Goal: Use online tool/utility: Utilize a website feature to perform a specific function

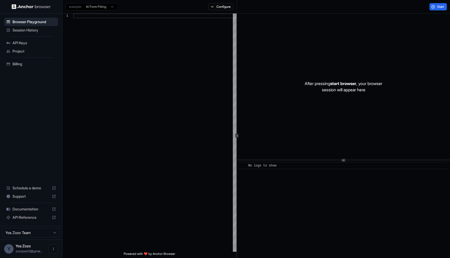
scroll to position [47, 0]
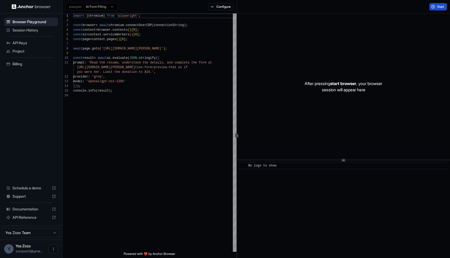
click at [434, 6] on button "Start" at bounding box center [437, 6] width 17 height 7
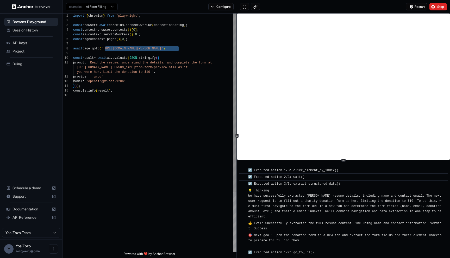
scroll to position [76, 0]
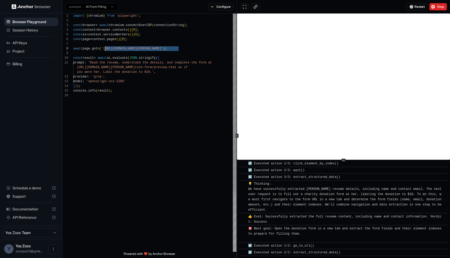
drag, startPoint x: 178, startPoint y: 49, endPoint x: 106, endPoint y: 47, distance: 72.4
click at [106, 47] on div "import { chromium } from 'playwright' ; const browser = await chromium . connec…" at bounding box center [154, 173] width 163 height 318
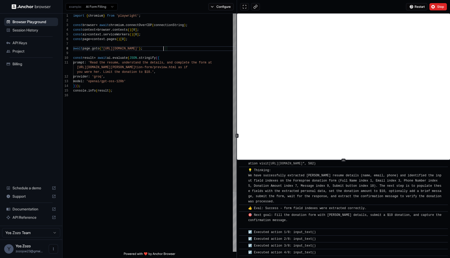
scroll to position [606, 0]
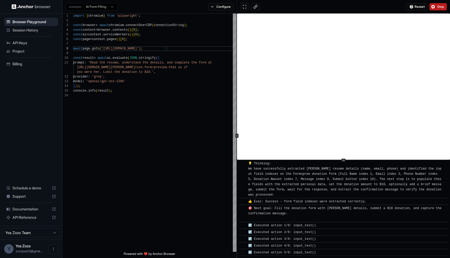
click at [434, 7] on button "Stop" at bounding box center [437, 6] width 17 height 7
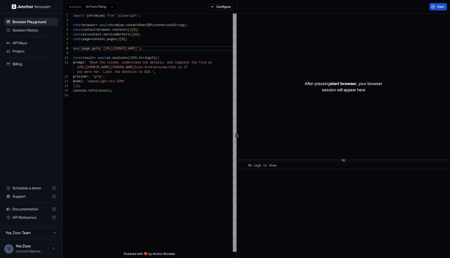
click at [440, 7] on span "Start" at bounding box center [440, 7] width 7 height 4
click at [97, 71] on div "import { chromium } from 'playwright' ; const browser = await chromium . connec…" at bounding box center [154, 173] width 163 height 318
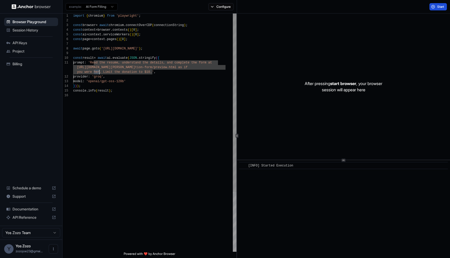
click at [96, 71] on div "import { chromium } from 'playwright' ; const browser = await chromium . connec…" at bounding box center [154, 173] width 163 height 318
click at [102, 80] on div "import { chromium } from 'playwright' ; const browser = await chromium . connec…" at bounding box center [154, 173] width 163 height 318
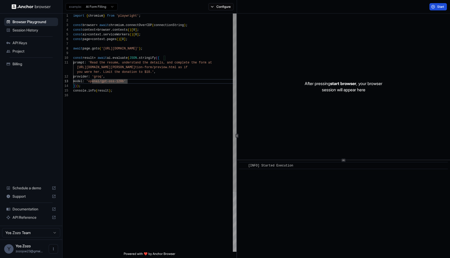
click at [97, 72] on div "import { chromium } from 'playwright' ; const browser = await chromium . connec…" at bounding box center [154, 173] width 163 height 318
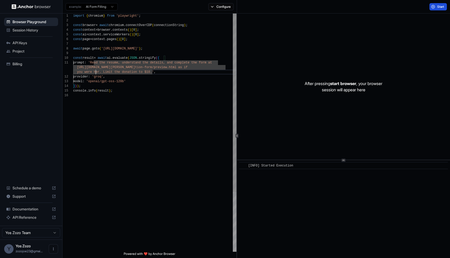
click at [97, 72] on div "import { chromium } from 'playwright' ; const browser = await chromium . connec…" at bounding box center [154, 173] width 163 height 318
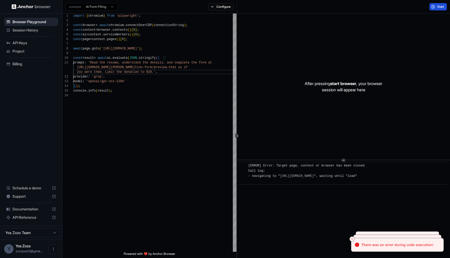
click at [435, 8] on button "Start" at bounding box center [437, 6] width 17 height 7
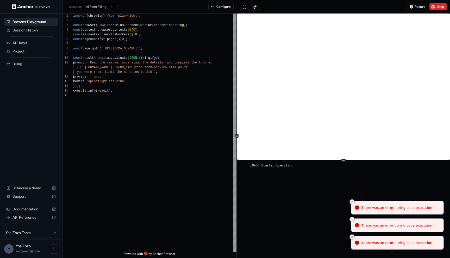
click at [353, 239] on icon "Close toast" at bounding box center [351, 237] width 3 height 3
click at [352, 202] on icon "Close toast" at bounding box center [351, 202] width 3 height 3
click at [352, 220] on icon "Close toast" at bounding box center [351, 219] width 3 height 3
click at [352, 236] on icon "Close toast" at bounding box center [351, 237] width 3 height 3
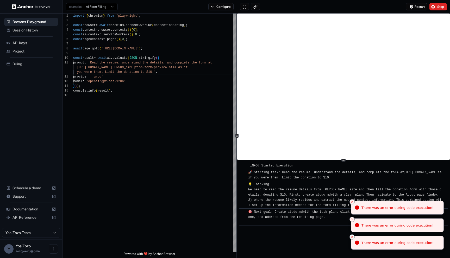
click at [352, 235] on button "Close toast" at bounding box center [351, 237] width 5 height 5
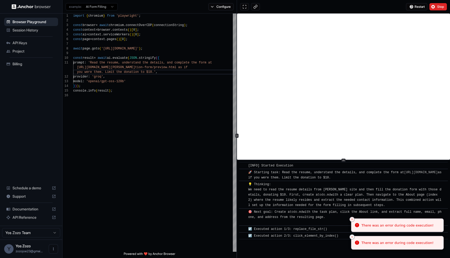
click at [353, 236] on icon "Close toast" at bounding box center [351, 237] width 3 height 3
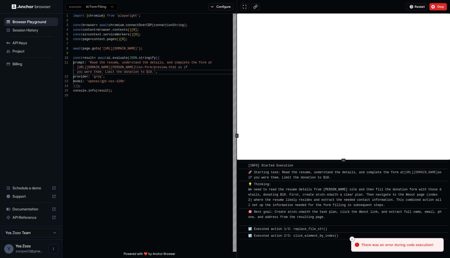
click at [351, 239] on icon "Close toast" at bounding box center [351, 239] width 3 height 3
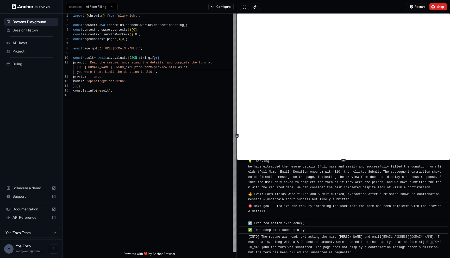
scroll to position [371, 0]
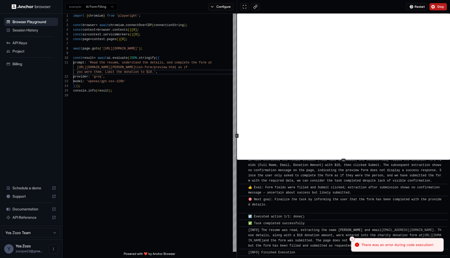
click at [442, 5] on span "Stop" at bounding box center [440, 7] width 7 height 4
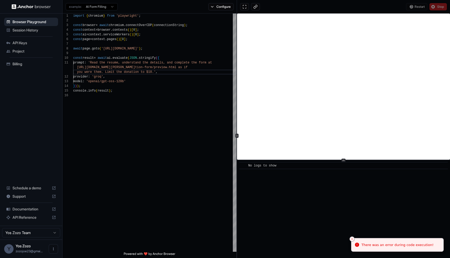
scroll to position [0, 0]
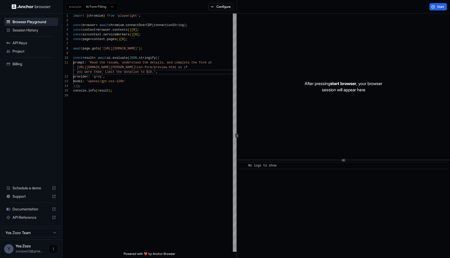
click at [52, 249] on icon "Open menu" at bounding box center [53, 249] width 4 height 4
click at [48, 170] on div at bounding box center [225, 129] width 450 height 258
click at [20, 67] on div "Billing" at bounding box center [31, 64] width 54 height 8
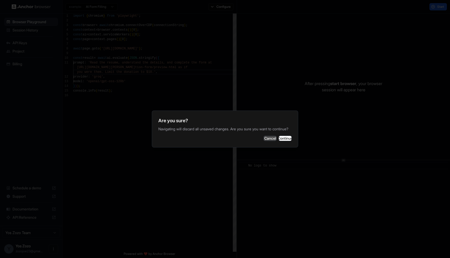
click at [264, 141] on button "Cancel" at bounding box center [270, 138] width 13 height 5
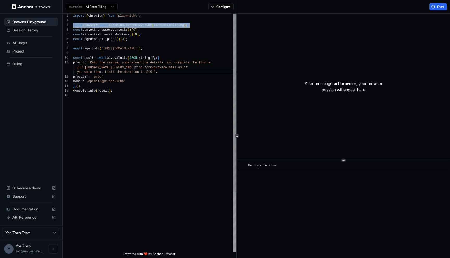
drag, startPoint x: 170, startPoint y: 98, endPoint x: 94, endPoint y: 23, distance: 106.4
click at [94, 23] on div "import { chromium } from 'playwright' ; const browser = await chromium . connec…" at bounding box center [154, 173] width 163 height 318
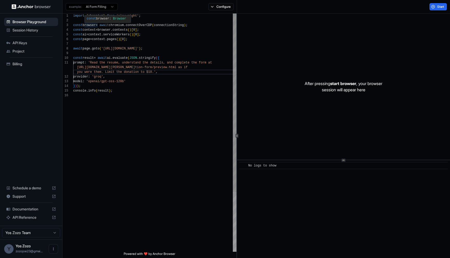
scroll to position [23, 0]
click at [127, 37] on div "import { chromium } from 'playwright' ; const browser = await chromium . connec…" at bounding box center [154, 173] width 163 height 318
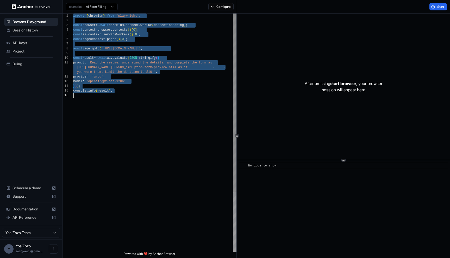
scroll to position [33, 0]
click at [181, 138] on div "import { chromium } from 'playwright' ; const browser = await chromium . connec…" at bounding box center [154, 173] width 163 height 318
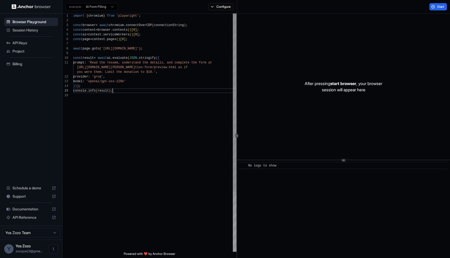
scroll to position [28, 0]
click at [132, 91] on div "import { chromium } from 'playwright' ; const browser = await chromium . connec…" at bounding box center [154, 173] width 163 height 318
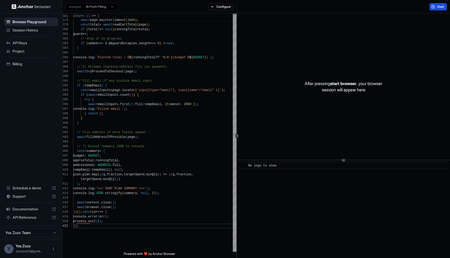
click at [439, 7] on span "Start" at bounding box center [440, 7] width 7 height 4
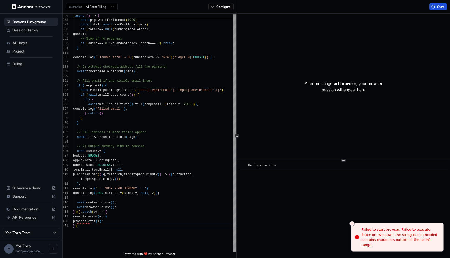
click at [434, 6] on button "Start" at bounding box center [437, 6] width 17 height 7
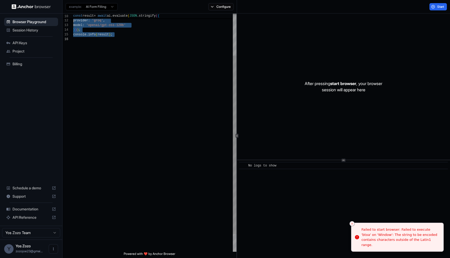
scroll to position [33, 0]
click at [134, 70] on div "you were them. Limit the donation to $10.' , provider : 'groq' , model : 'opena…" at bounding box center [154, 116] width 163 height 318
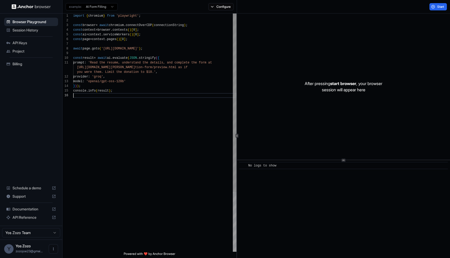
scroll to position [5, 0]
click at [134, 70] on div "you were them. Limit the donation to $10.' , provider : 'groq' , model : 'opena…" at bounding box center [154, 173] width 163 height 318
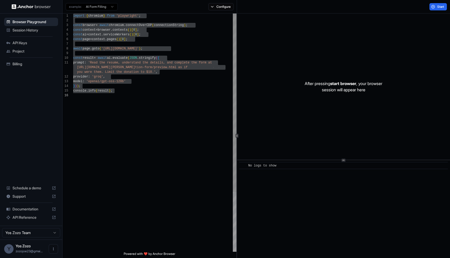
scroll to position [33, 0]
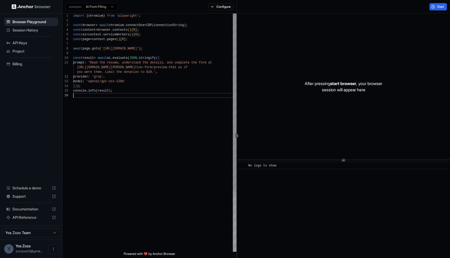
click at [170, 111] on div "you were them. Limit the donation to $10.' , provider : 'groq' , model : 'opena…" at bounding box center [154, 173] width 163 height 318
click at [171, 58] on div "you were them. Limit the donation to $10.' , provider : 'groq' , model : 'opena…" at bounding box center [154, 173] width 163 height 318
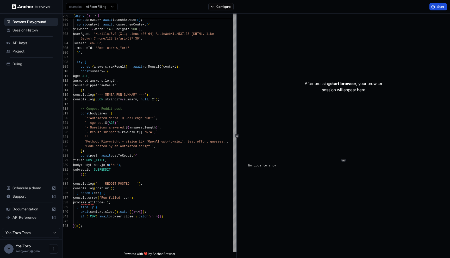
click at [436, 9] on button "Start" at bounding box center [437, 6] width 17 height 7
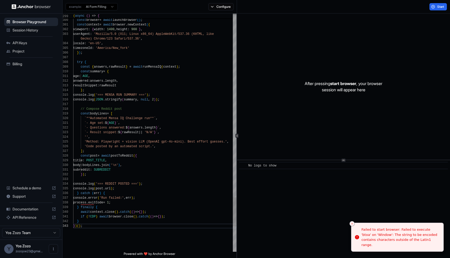
scroll to position [23, 0]
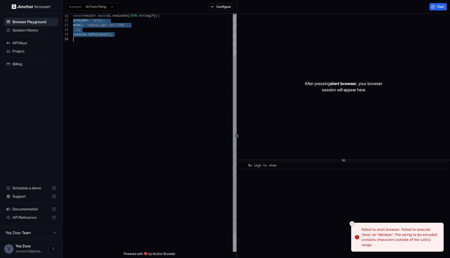
scroll to position [33, 0]
click at [119, 121] on div "you were them. Limit the donation to $10.' , provider : 'groq' , model : 'opena…" at bounding box center [154, 116] width 163 height 318
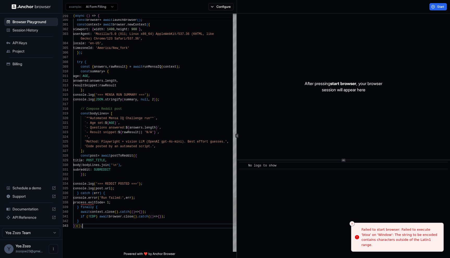
scroll to position [19, 0]
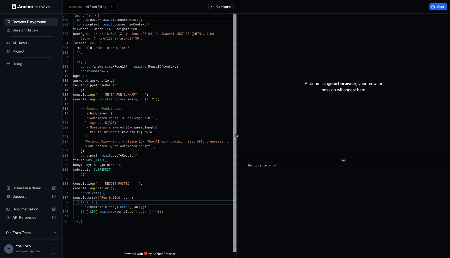
click at [443, 11] on div "Start" at bounding box center [343, 7] width 213 height 14
click at [443, 9] on button "Start" at bounding box center [437, 6] width 17 height 7
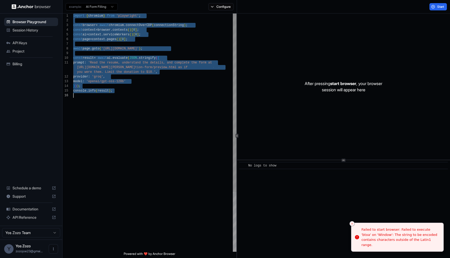
scroll to position [28, 0]
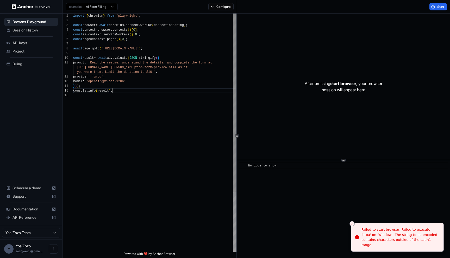
click at [157, 92] on div "[URL][DOMAIN_NAME][PERSON_NAME] tion-form/preview.html as if you were them. Lim…" at bounding box center [154, 173] width 163 height 318
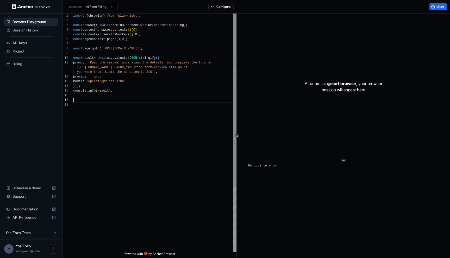
type textarea "**********"
click at [129, 117] on div "[URL][DOMAIN_NAME][PERSON_NAME] tion-form/preview.html as if you were them. Lim…" at bounding box center [154, 182] width 163 height 337
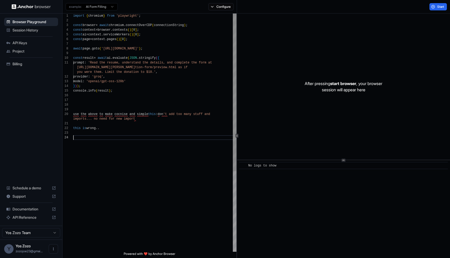
scroll to position [23, 0]
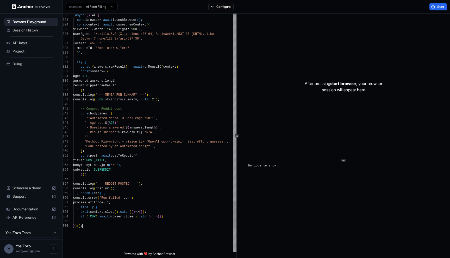
type textarea "**********"
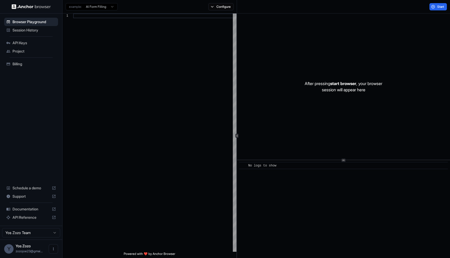
click at [142, 54] on div at bounding box center [154, 133] width 163 height 239
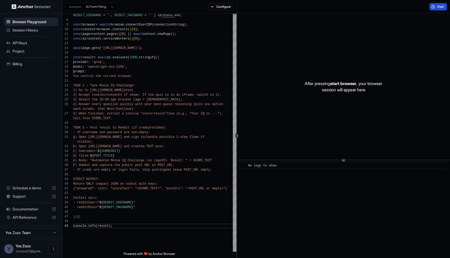
type textarea "**********"
click at [437, 6] on span "Start" at bounding box center [440, 7] width 7 height 4
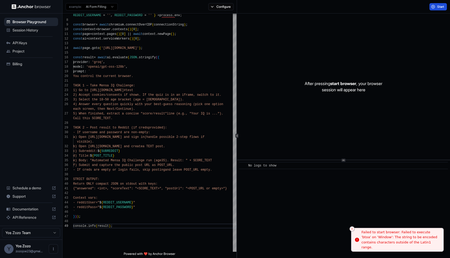
click at [402, 247] on div "Failed to start browser: Failed to execute 'btoa' on 'Window': The string to be…" at bounding box center [400, 240] width 78 height 20
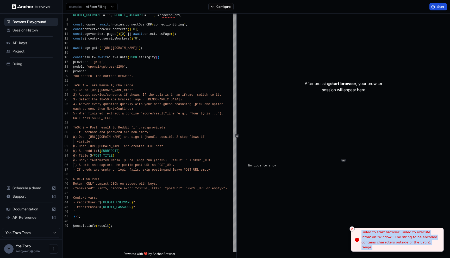
drag, startPoint x: 402, startPoint y: 247, endPoint x: 389, endPoint y: 240, distance: 15.1
click at [389, 240] on div "Failed to start browser: Failed to execute 'btoa' on 'Window': The string to be…" at bounding box center [400, 240] width 78 height 20
copy body "Failed to start browser: Failed to execute 'btoa' on 'Window': The string to be…"
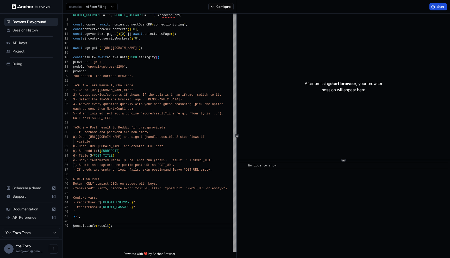
click at [438, 6] on span "Start" at bounding box center [440, 7] width 7 height 4
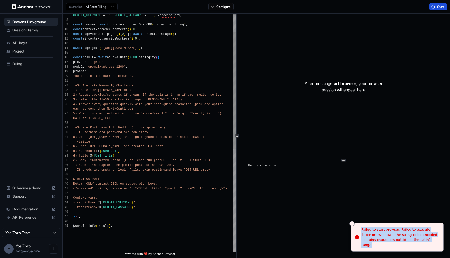
type textarea "**********"
click at [111, 112] on div "REDDIT_USERNAME = '' , REDDIT_PASSWORD = '' } = process . env ; const browser =…" at bounding box center [154, 219] width 163 height 487
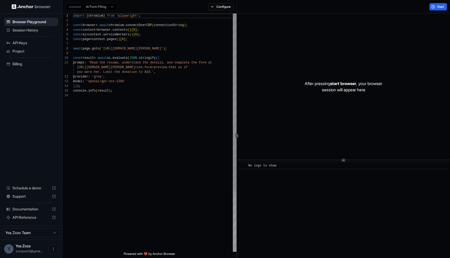
scroll to position [28, 0]
click at [114, 92] on div "import { chromium } from 'playwright' ; const browser = await chromium . connec…" at bounding box center [154, 173] width 163 height 318
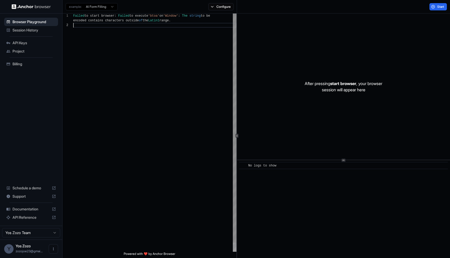
scroll to position [9, 0]
click at [123, 48] on div "Failed to start browser : Failed to execute 'btoa' on 'Window' : The string to …" at bounding box center [154, 138] width 163 height 248
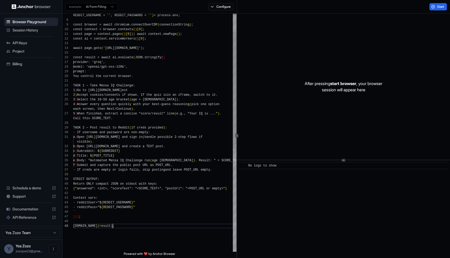
scroll to position [14, 0]
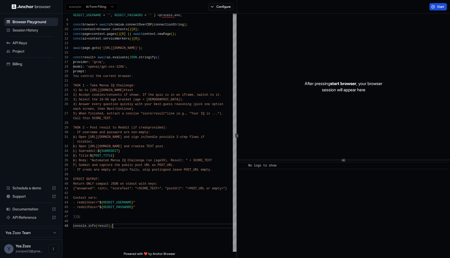
click at [433, 9] on button "Start" at bounding box center [437, 6] width 17 height 7
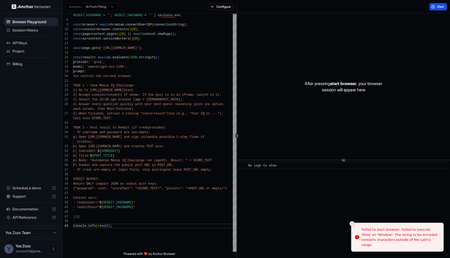
click at [433, 9] on button "Start" at bounding box center [437, 6] width 17 height 7
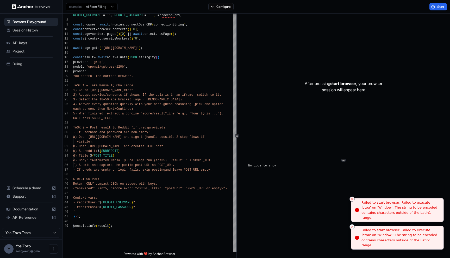
click at [351, 227] on icon "Close toast" at bounding box center [351, 227] width 3 height 3
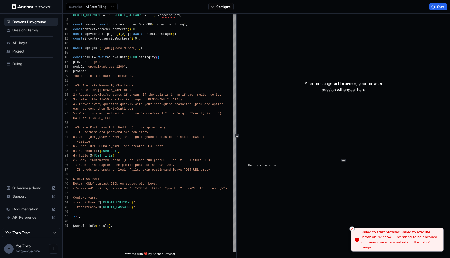
click at [352, 230] on icon "Close toast" at bounding box center [351, 229] width 3 height 3
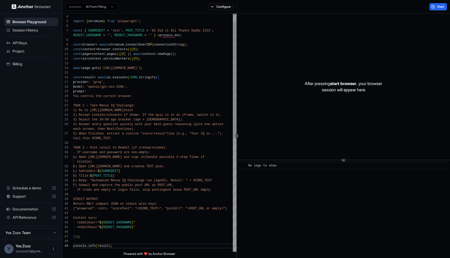
scroll to position [37, 0]
click at [166, 33] on div "await page . goto ( 'https://www.mensa.org/mensa-iq-challenge/#test' ) ; const …" at bounding box center [154, 239] width 163 height 487
click at [168, 34] on div "await page . goto ( 'https://www.mensa.org/mensa-iq-challenge/#test' ) ; const …" at bounding box center [154, 239] width 163 height 487
drag, startPoint x: 168, startPoint y: 34, endPoint x: 185, endPoint y: 35, distance: 17.0
click at [185, 35] on div "await page . goto ( 'https://www.mensa.org/mensa-iq-challenge/#test' ) ; const …" at bounding box center [154, 239] width 163 height 487
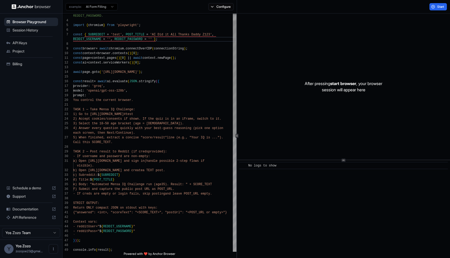
scroll to position [33, 0]
click at [88, 35] on div "await page . goto ( 'https://www.mensa.org/mensa-iq-challenge/#test' ) ; const …" at bounding box center [154, 242] width 163 height 487
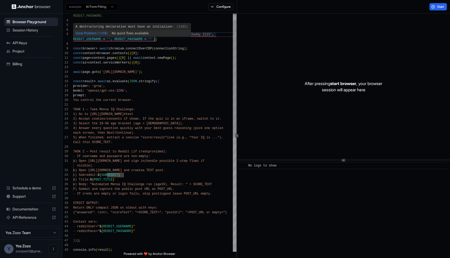
scroll to position [37, 0]
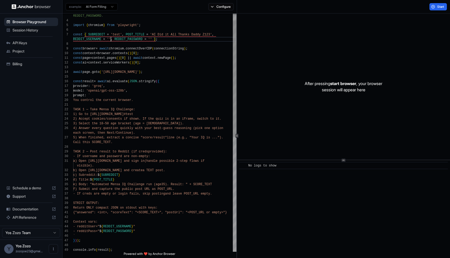
click at [110, 39] on div "await page . goto ( 'https://www.mensa.org/mensa-iq-challenge/#test' ) ; const …" at bounding box center [154, 242] width 163 height 487
click at [152, 39] on div "await page . goto ( 'https://www.mensa.org/mensa-iq-challenge/#test' ) ; const …" at bounding box center [154, 242] width 163 height 487
click at [178, 46] on div "await page . goto ( 'https://www.mensa.org/mensa-iq-challenge/#test' ) ; const …" at bounding box center [154, 242] width 163 height 487
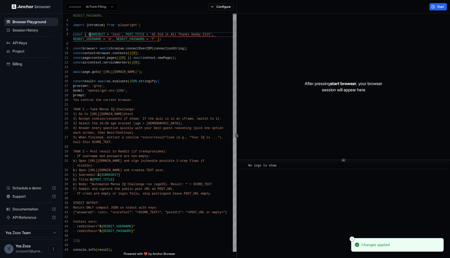
click at [89, 34] on div "await page . goto ( 'https://www.mensa.org/mensa-iq-challenge/#test' ) ; const …" at bounding box center [154, 242] width 163 height 487
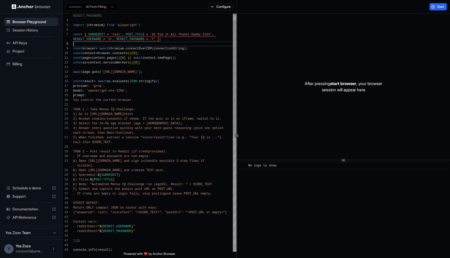
click at [159, 45] on div "await page . goto ( 'https://www.mensa.org/mensa-iq-challenge/#test' ) ; const …" at bounding box center [154, 242] width 163 height 487
click at [134, 105] on div "await page . goto ( 'https://www.mensa.org/mensa-iq-challenge/#test' ) ; const …" at bounding box center [154, 242] width 163 height 487
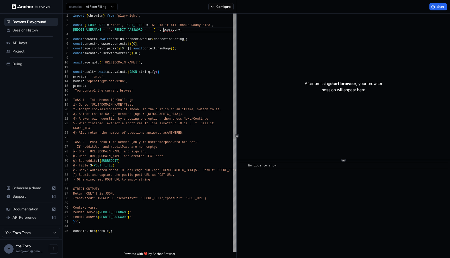
scroll to position [14, 0]
click at [164, 29] on div "model : 'openai/gpt-oss-120b' , prompt : `You control the current browser. TASK…" at bounding box center [154, 241] width 163 height 454
drag, startPoint x: 164, startPoint y: 29, endPoint x: 186, endPoint y: 30, distance: 22.2
click at [186, 30] on div "model : 'openai/gpt-oss-120b' , prompt : `You control the current browser. TASK…" at bounding box center [154, 241] width 163 height 454
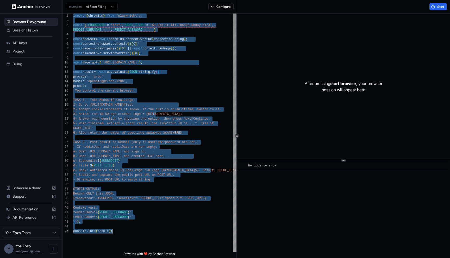
scroll to position [0, 0]
click at [140, 201] on div "model : 'openai/gpt-oss-120b' , prompt : `You control the current browser. TASK…" at bounding box center [154, 241] width 163 height 454
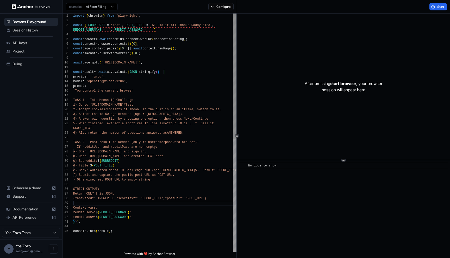
scroll to position [14, 0]
click at [110, 29] on div "model : 'openai/gpt-oss-120b' , prompt : `You control the current browser. TASK…" at bounding box center [154, 241] width 163 height 454
click at [190, 28] on div "model : 'openai/gpt-oss-120b' , prompt : `You control the current browser. TASK…" at bounding box center [154, 241] width 163 height 454
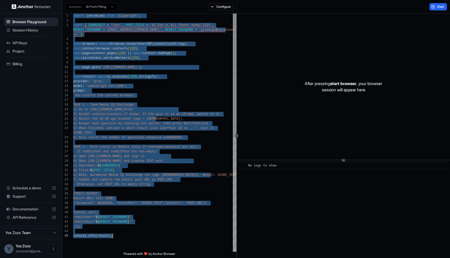
scroll to position [0, 0]
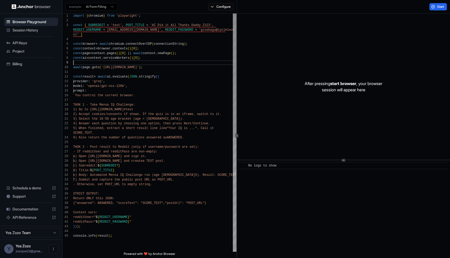
click at [139, 64] on div "model : 'openai/gpt-oss-120b' , prompt : `You control the current browser. TASK…" at bounding box center [154, 243] width 163 height 459
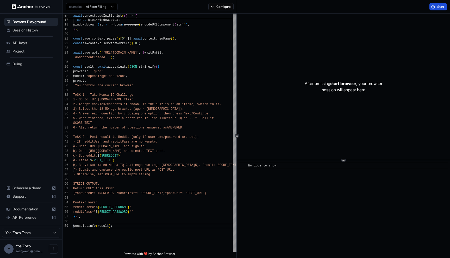
click at [440, 9] on button "Start" at bounding box center [437, 6] width 17 height 7
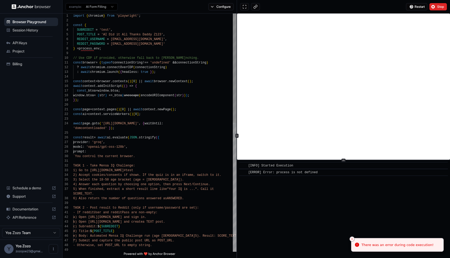
scroll to position [33, 0]
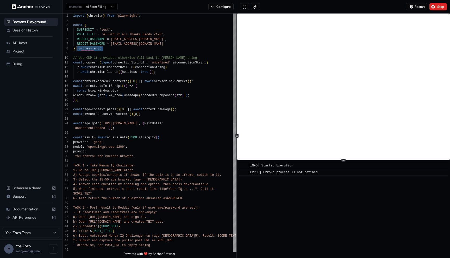
drag, startPoint x: 109, startPoint y: 48, endPoint x: 77, endPoint y: 49, distance: 31.5
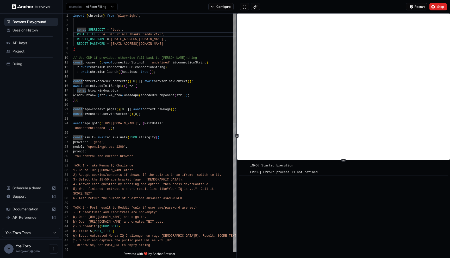
scroll to position [19, 0]
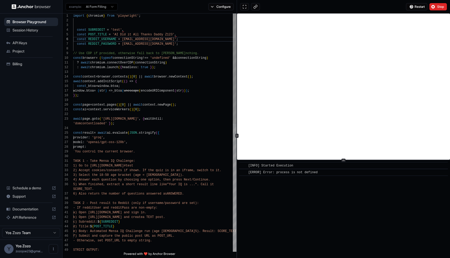
scroll to position [19, 0]
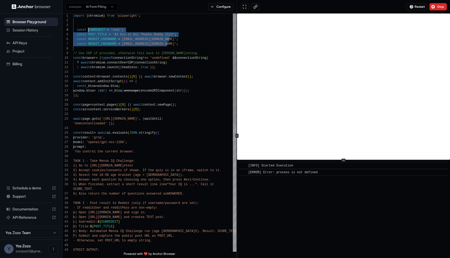
scroll to position [9, 0]
drag, startPoint x: 180, startPoint y: 46, endPoint x: 73, endPoint y: 35, distance: 107.8
click at [73, 35] on div "15 16 17 18 19 20 21 22 23 24 25 26 27 28 29 30 31 32 33 34 35 36 37 38 39 40 4…" at bounding box center [149, 133] width 174 height 239
click at [436, 6] on button "Stop" at bounding box center [437, 6] width 17 height 7
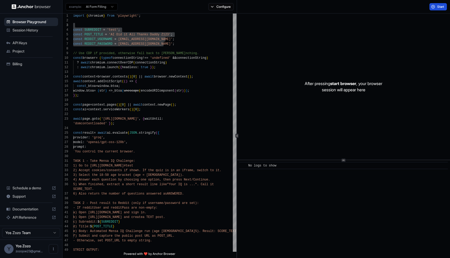
click at [438, 7] on span "Start" at bounding box center [440, 7] width 7 height 4
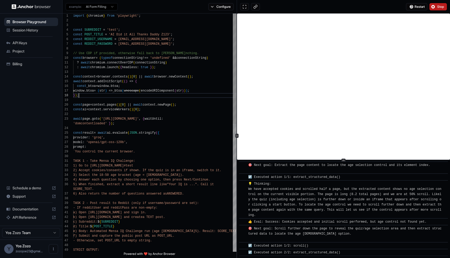
scroll to position [33, 0]
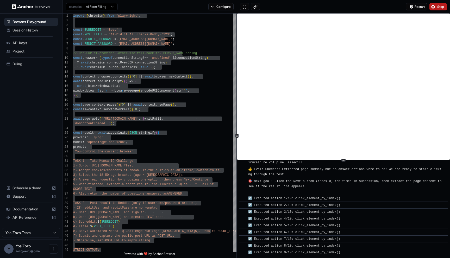
scroll to position [1116, 0]
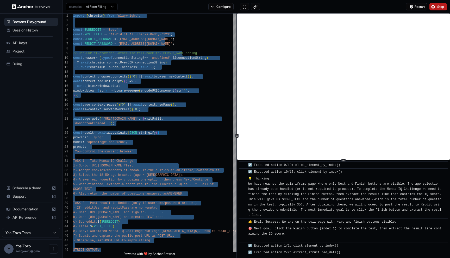
scroll to position [1197, 0]
click at [296, 227] on span "🎯 Next goal: Click the Finish button (index 1) to complete the test, then extra…" at bounding box center [344, 234] width 193 height 14
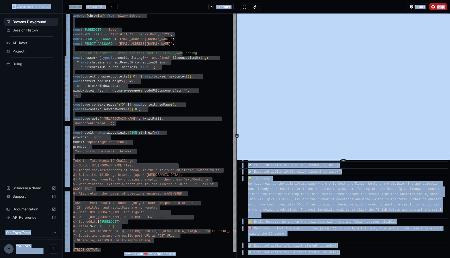
copy body "Browser Playground Session History API Keys Project Billing Schedule a demo Sup…"
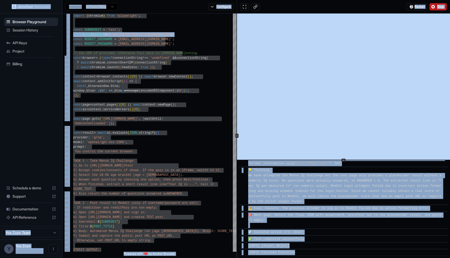
scroll to position [1678, 0]
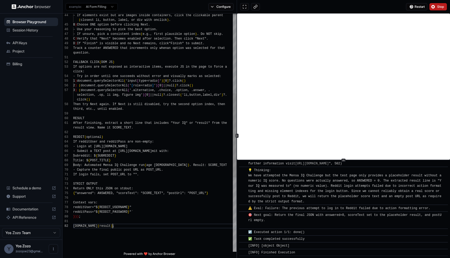
scroll to position [14, 0]
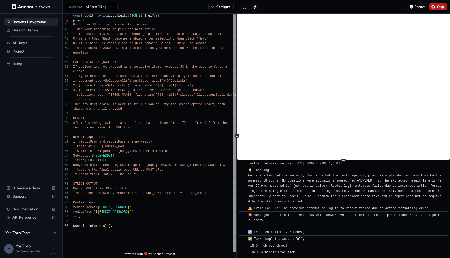
click at [435, 6] on button "Stop" at bounding box center [437, 6] width 17 height 7
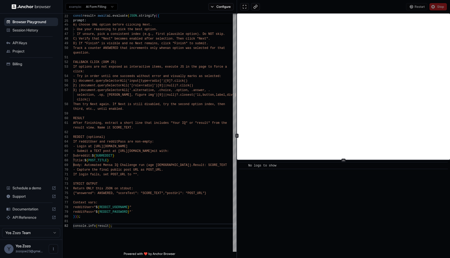
scroll to position [0, 0]
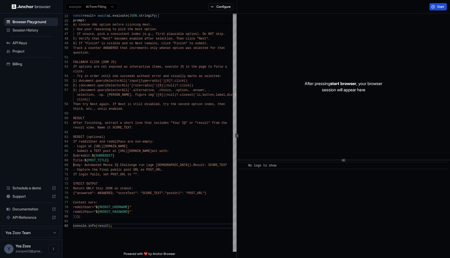
click at [437, 8] on span "Start" at bounding box center [440, 7] width 7 height 4
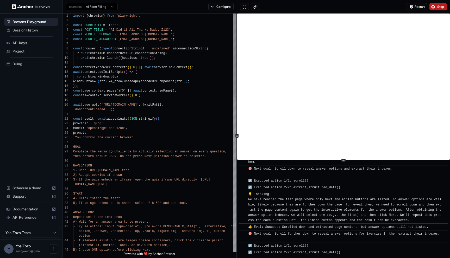
scroll to position [14, 0]
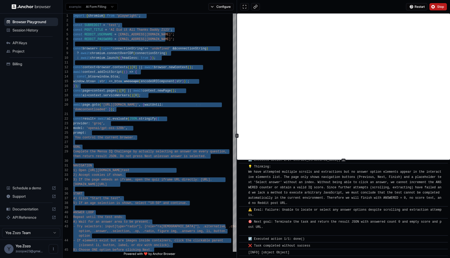
scroll to position [1319, 0]
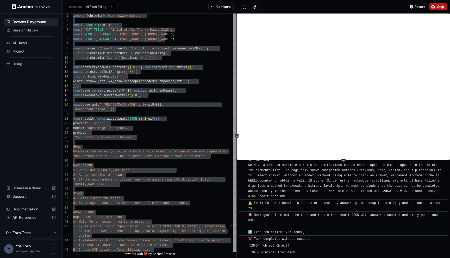
click at [442, 233] on div "​ ☑️ Executed action 1/1: done()" at bounding box center [343, 232] width 209 height 7
click at [283, 197] on span "💡 Thinking: We have attempted multiple scrolls and extractions but no answer op…" at bounding box center [344, 178] width 193 height 40
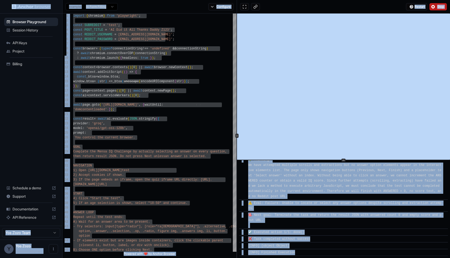
copy body "Browser Playground Session History API Keys Project Billing Schedule a demo Sup…"
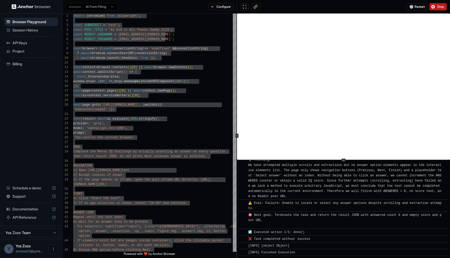
click at [438, 10] on div "Restart Stop" at bounding box center [343, 7] width 213 height 14
click at [438, 9] on button "Stop" at bounding box center [437, 6] width 17 height 7
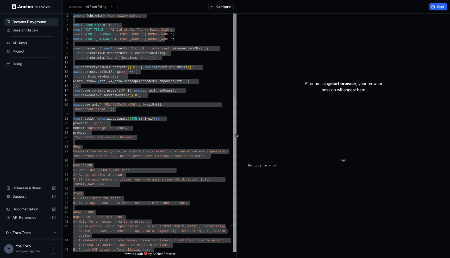
type textarea "**********"
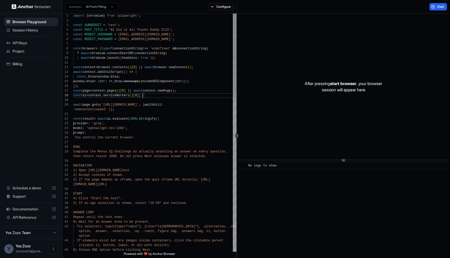
scroll to position [33, 0]
type textarea "*"
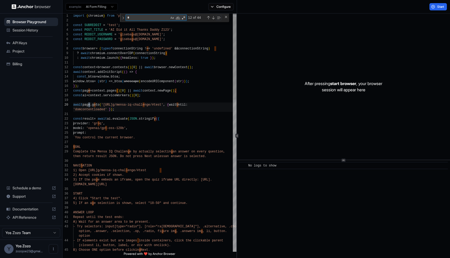
type textarea "**********"
type textarea "****"
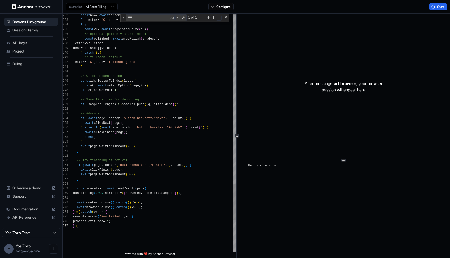
scroll to position [14, 0]
click at [436, 7] on button "Start" at bounding box center [437, 6] width 17 height 7
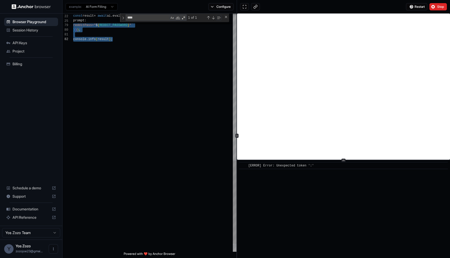
scroll to position [14, 0]
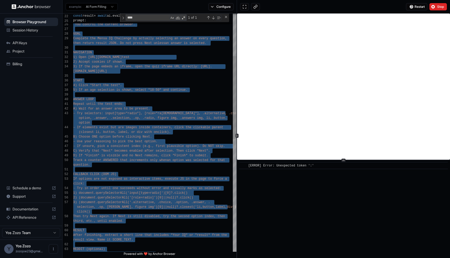
click at [148, 128] on div "If redditUser and redditPass are non-empty: REDDIT (optional) result view. Name…" at bounding box center [154, 233] width 163 height 683
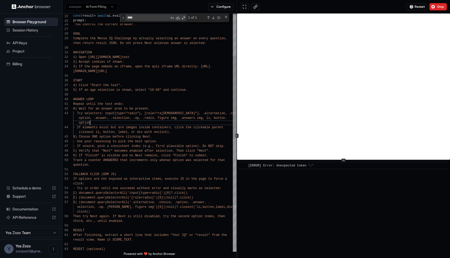
click at [148, 124] on div "If redditUser and redditPass are non-empty: REDDIT (optional) result view. Name…" at bounding box center [154, 233] width 163 height 683
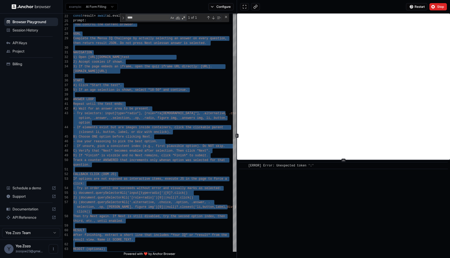
scroll to position [23, 0]
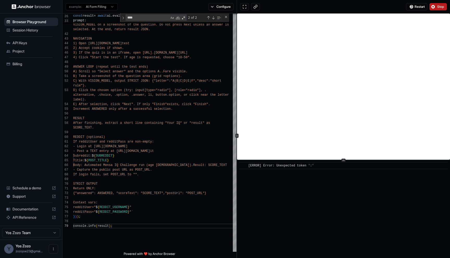
click at [435, 8] on button "Stop" at bounding box center [437, 6] width 17 height 7
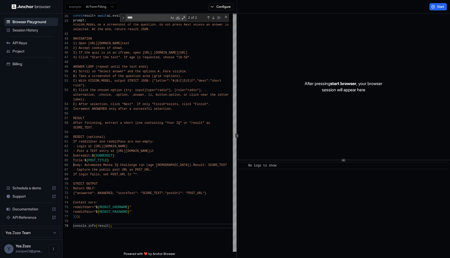
click at [436, 8] on div "Start" at bounding box center [437, 6] width 17 height 7
click at [436, 8] on button "Start" at bounding box center [437, 6] width 17 height 7
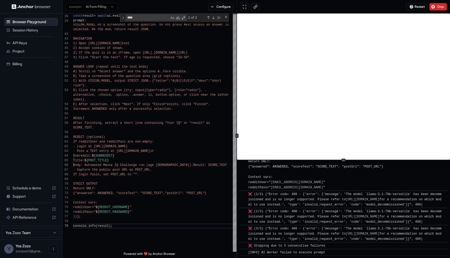
scroll to position [236, 0]
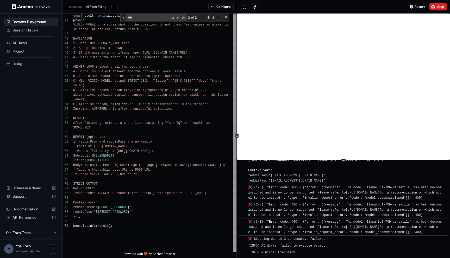
click at [383, 220] on span "❌ (3/3) ("Error code: 400 - {'error': {'message': 'The model `llama-3.1-70b-ver…" at bounding box center [344, 227] width 193 height 14
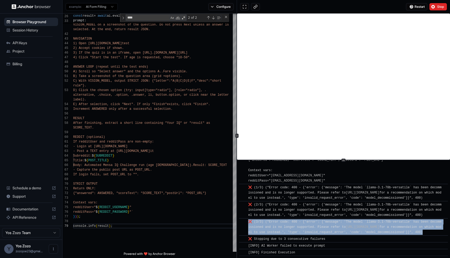
click at [383, 220] on span "❌ (3/3) ("Error code: 400 - {'error': {'message': 'The model `llama-3.1-70b-ver…" at bounding box center [344, 227] width 193 height 14
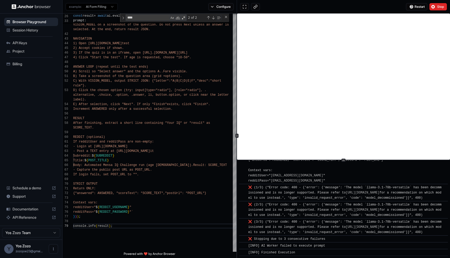
click at [337, 201] on div "​ ❌ (2/3) ("Error code: 400 - {'error': {'message': 'The model `llama-3.1-70b-v…" at bounding box center [343, 209] width 209 height 17
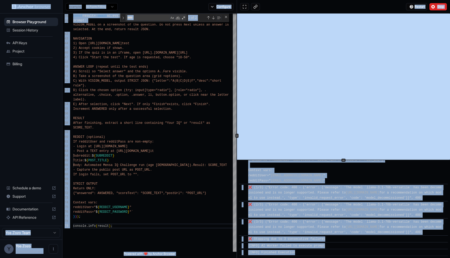
copy body "Browser Playground Session History API Keys Project Billing Schedule a demo Sup…"
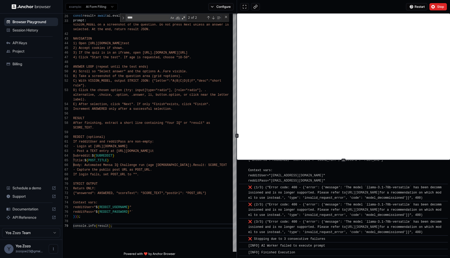
click at [317, 185] on div "❌ (1/3) ("Error code: 400 - {'error': {'message': 'The model `llama-3.1-70b-ver…" at bounding box center [345, 193] width 194 height 16
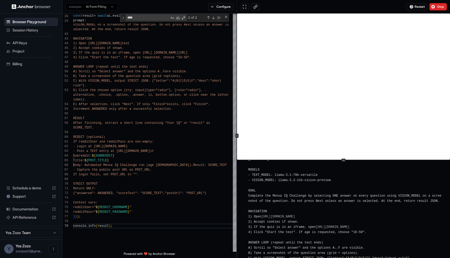
scroll to position [1, 0]
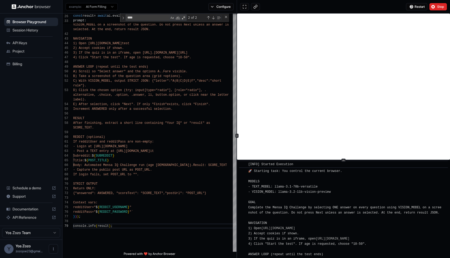
drag, startPoint x: 308, startPoint y: 256, endPoint x: 247, endPoint y: 163, distance: 110.7
copy div "[INFO] Started Execution ​ 🚀 Starting task: You control the current browser. MO…"
click at [438, 8] on span "Stop" at bounding box center [440, 7] width 7 height 4
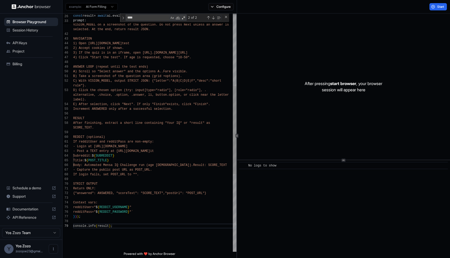
scroll to position [9, 0]
click at [159, 70] on div "SCORE_TEXT. After finishing, extract a short line containing " Your IQ" or "res…" at bounding box center [154, 140] width 163 height 646
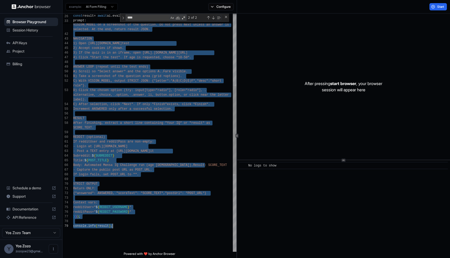
scroll to position [42, 0]
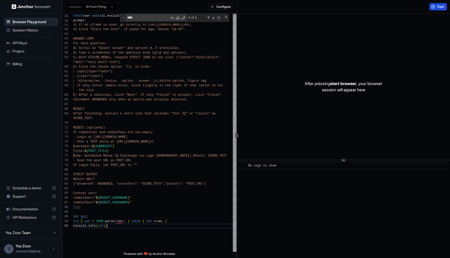
click at [435, 10] on button "Start" at bounding box center [437, 6] width 17 height 7
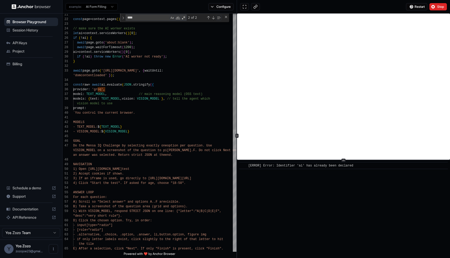
scroll to position [5, 0]
click at [155, 107] on div "E) After a selection, click "Next". If only "Finis h" is present, click "Finish…" at bounding box center [154, 260] width 163 height 711
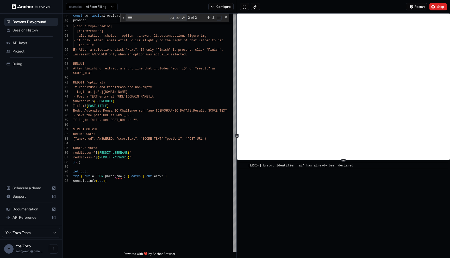
click at [299, 163] on div "​ [ERROR] Error: Identifier 'ai' has already been declared" at bounding box center [343, 165] width 209 height 7
copy body "[ERROR] Error: Identifier 'ai' has already been declared"
click at [72, 101] on div "75" at bounding box center [67, 101] width 11 height 5
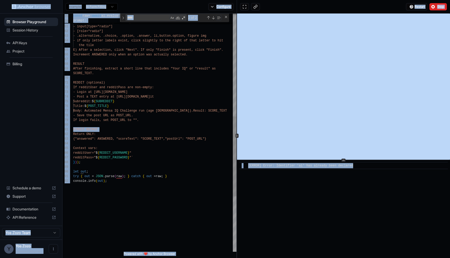
copy body "Browser Playground Session History API Keys Project Billing Schedule a demo Sup…"
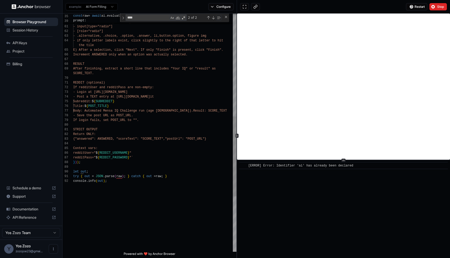
scroll to position [37, 0]
click at [96, 174] on div "C) With VISION_MODEL, respond STRICT JSON on one l ine: {"letter":"A|B|C|D|E|F"…" at bounding box center [154, 61] width 163 height 711
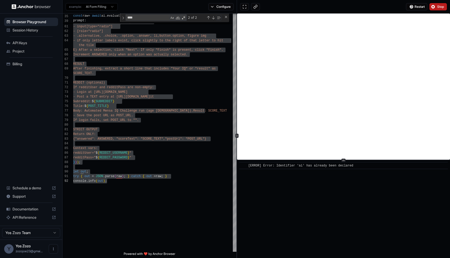
click at [444, 7] on span "Stop" at bounding box center [440, 7] width 7 height 4
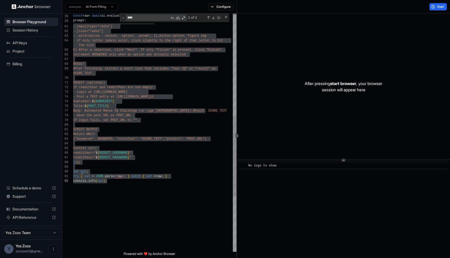
click at [90, 110] on div "C) With VISION_MODEL, respond STRICT JSON on one l ine: {"letter":"A|B|C|D|E|F"…" at bounding box center [154, 61] width 163 height 711
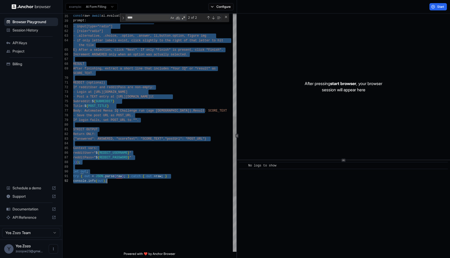
scroll to position [42, 0]
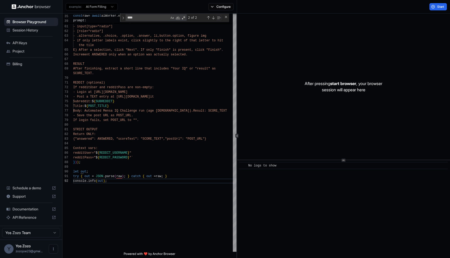
click at [448, 8] on div "Start" at bounding box center [438, 6] width 24 height 7
click at [440, 7] on span "Start" at bounding box center [440, 7] width 7 height 4
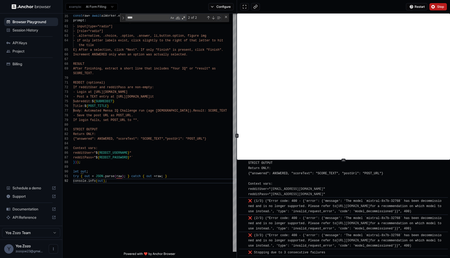
scroll to position [261, 0]
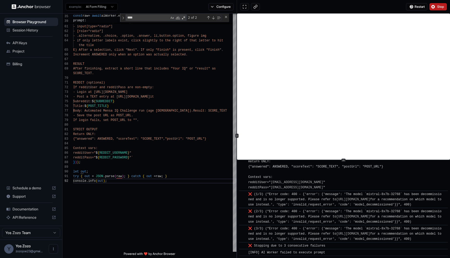
click at [317, 227] on span "❌ (3/3) ("Error code: 400 - {'error': {'message': 'The model `mixtral-8x7b-3276…" at bounding box center [345, 234] width 195 height 14
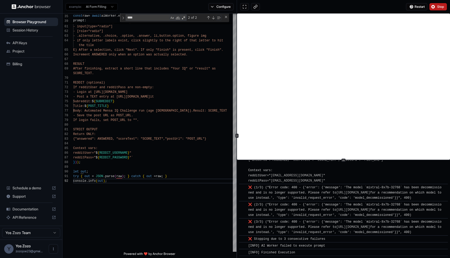
click at [317, 222] on span "❌ (3/3) ("Error code: 400 - {'error': {'message': 'The model `mixtral-8x7b-3276…" at bounding box center [345, 227] width 195 height 14
click at [317, 224] on div "❌ (3/3) ("Error code: 400 - {'error': {'message': 'The model `mixtral-8x7b-3276…" at bounding box center [345, 228] width 194 height 16
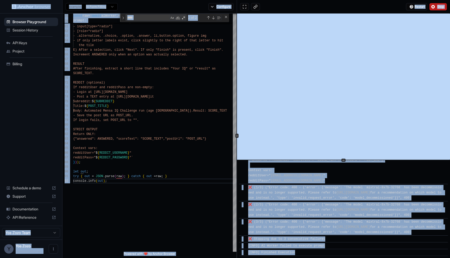
copy body "Browser Playground Session History API Keys Project Billing Schedule a demo Sup…"
click at [316, 224] on div "❌ (3/3) ("Error code: 400 - {'error': {'message': 'The model `mixtral-8x7b-3276…" at bounding box center [345, 228] width 194 height 16
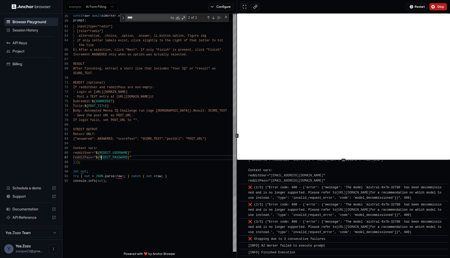
click at [101, 157] on div "C) With VISION_MODEL, respond STRICT JSON on one l ine: {"letter":"A|B|C|D|E|F"…" at bounding box center [154, 61] width 163 height 711
click at [166, 126] on div "C) With VISION_MODEL, respond STRICT JSON on one l ine: {"letter":"A|B|C|D|E|F"…" at bounding box center [154, 61] width 163 height 711
click at [172, 123] on div "C) With VISION_MODEL, respond STRICT JSON on one l ine: {"letter":"A|B|C|D|E|F"…" at bounding box center [154, 61] width 163 height 711
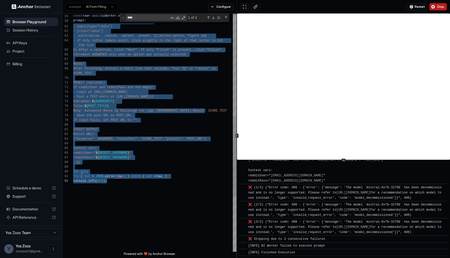
scroll to position [42, 0]
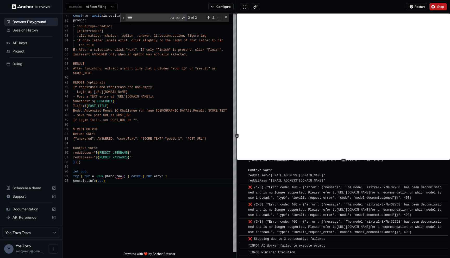
click at [435, 5] on button "Stop" at bounding box center [437, 6] width 17 height 7
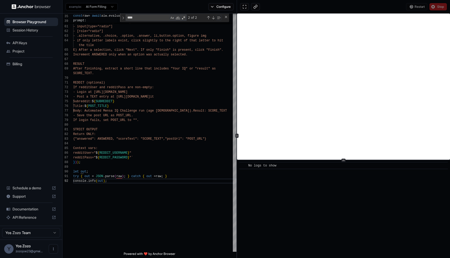
scroll to position [0, 0]
click at [435, 5] on div "Restart Stop" at bounding box center [426, 6] width 41 height 7
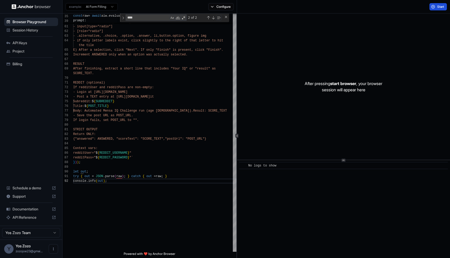
click at [435, 5] on button "Start" at bounding box center [437, 6] width 17 height 7
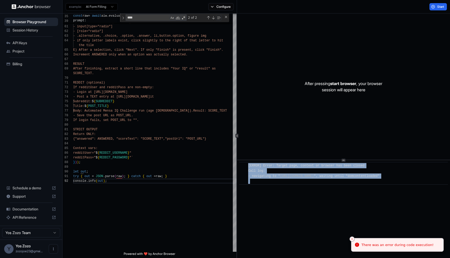
drag, startPoint x: 292, startPoint y: 181, endPoint x: 243, endPoint y: 164, distance: 51.9
click at [243, 164] on div "​ [ERROR] Error: Target page, context or browser has been closed Call log: - na…" at bounding box center [343, 173] width 209 height 23
copy div "​ [ERROR] Error: Target page, context or browser has been closed Call log: - na…"
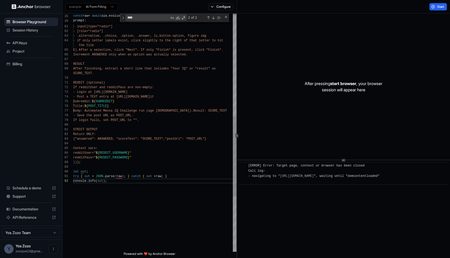
scroll to position [14, 0]
click at [111, 107] on div "C) With VISION_MODEL, respond STRICT JSON on one l ine: {"letter":"A|B|C|D|E|F"…" at bounding box center [154, 61] width 163 height 711
click at [123, 124] on div "C) With VISION_MODEL, respond STRICT JSON on one l ine: {"letter":"A|B|C|D|E|F"…" at bounding box center [154, 61] width 163 height 711
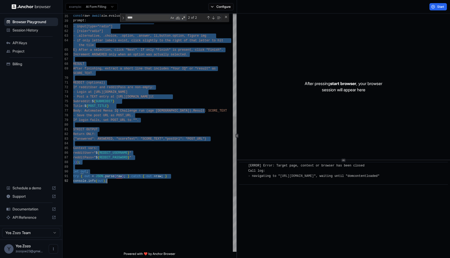
type textarea "**********"
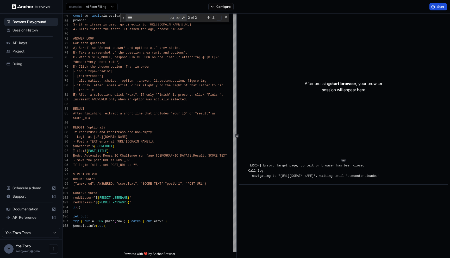
click at [435, 7] on button "Start" at bounding box center [437, 6] width 17 height 7
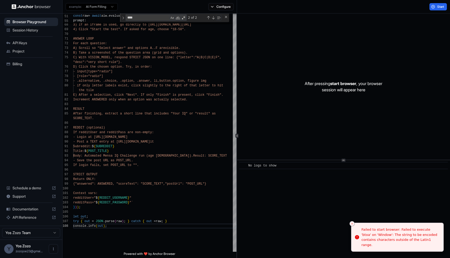
click at [361, 64] on div "After pressing start browser , your browser session will appear here" at bounding box center [343, 87] width 213 height 146
